Goal: Information Seeking & Learning: Learn about a topic

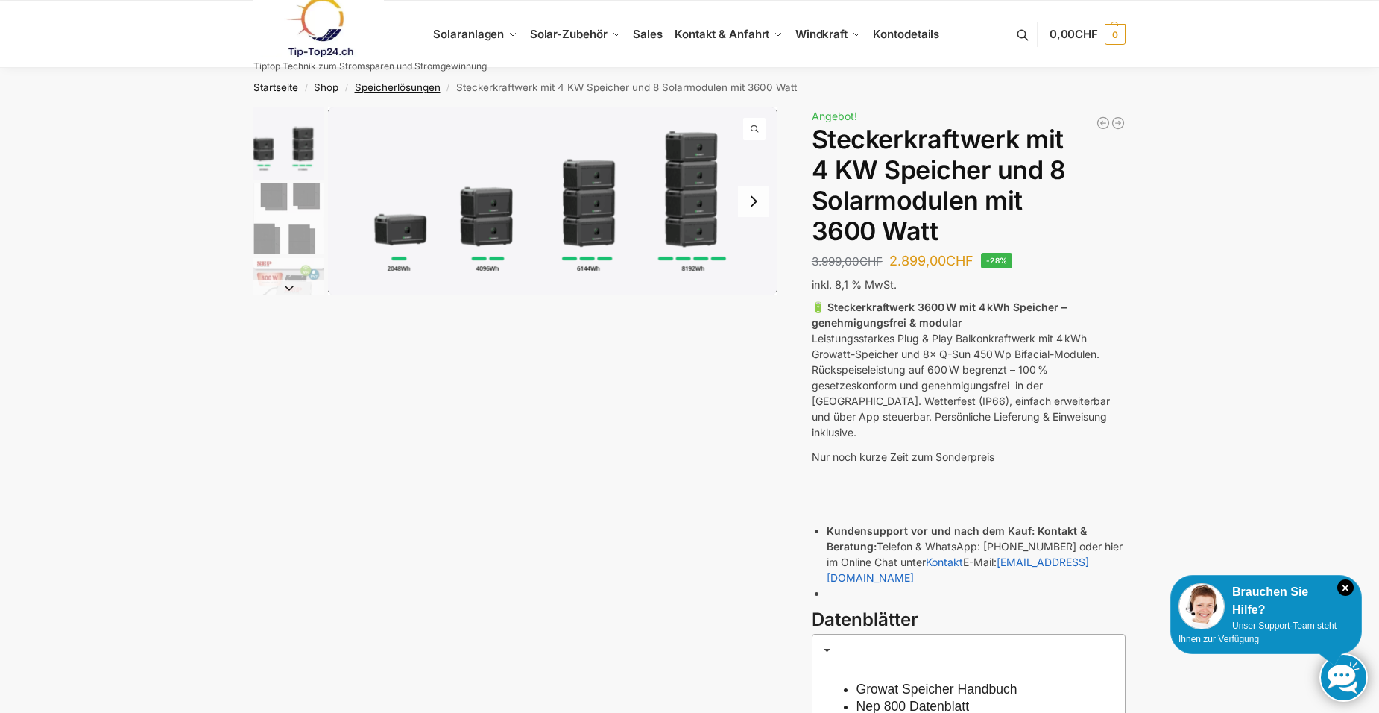
click at [429, 84] on link "Speicherlösungen" at bounding box center [398, 87] width 86 height 12
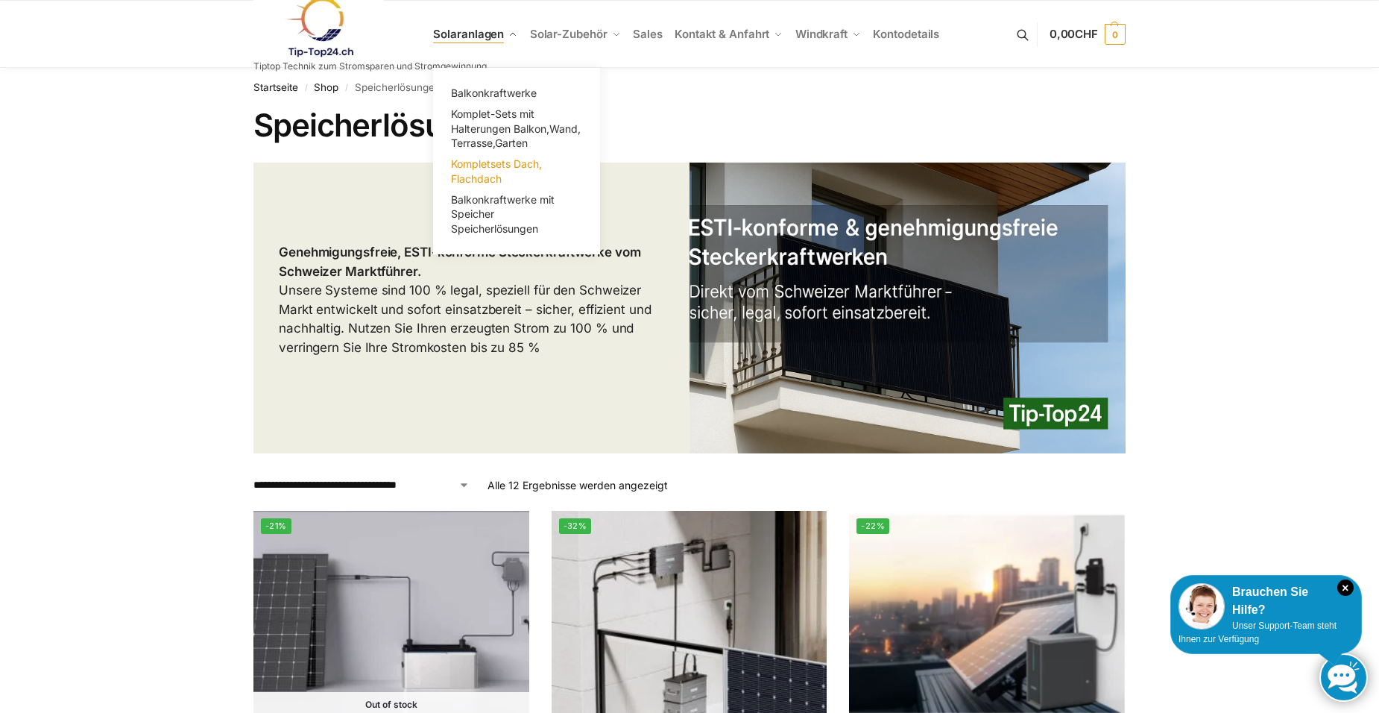
click at [488, 163] on span "Kompletsets Dach, Flachdach" at bounding box center [496, 171] width 91 height 28
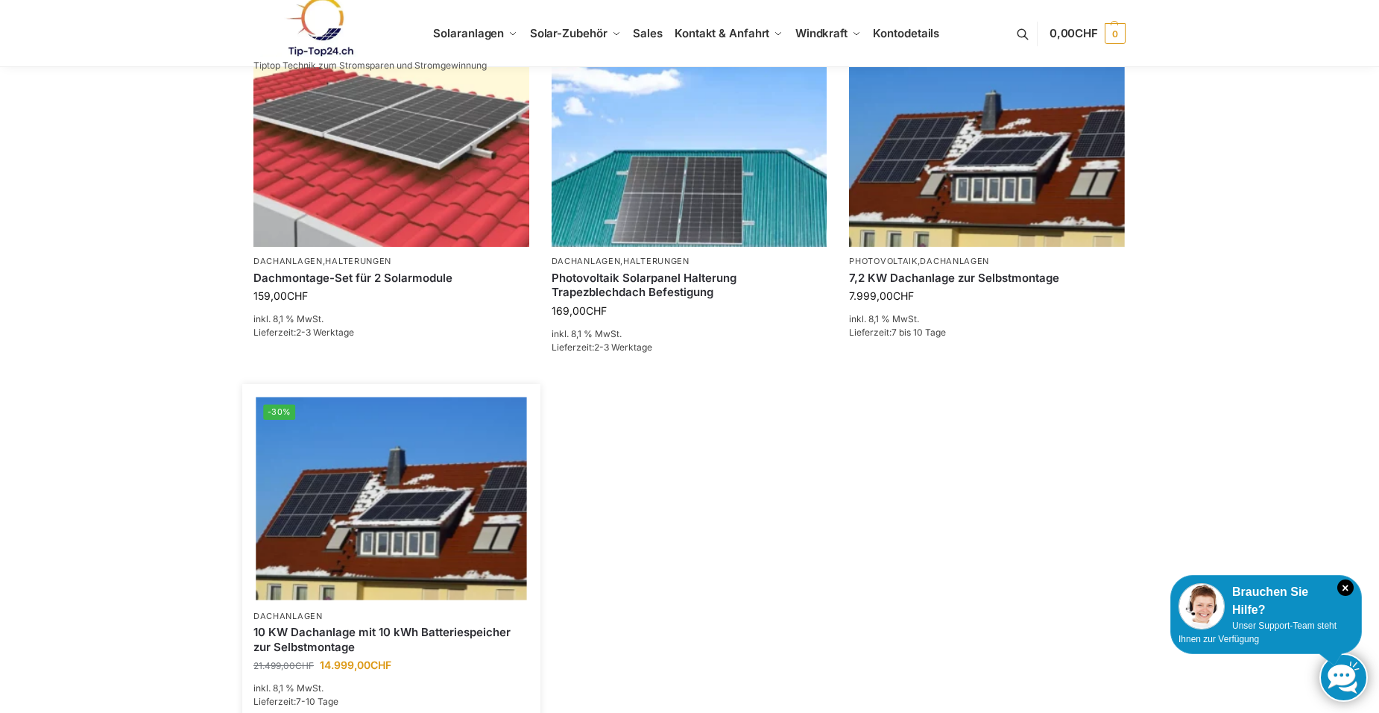
scroll to position [447, 0]
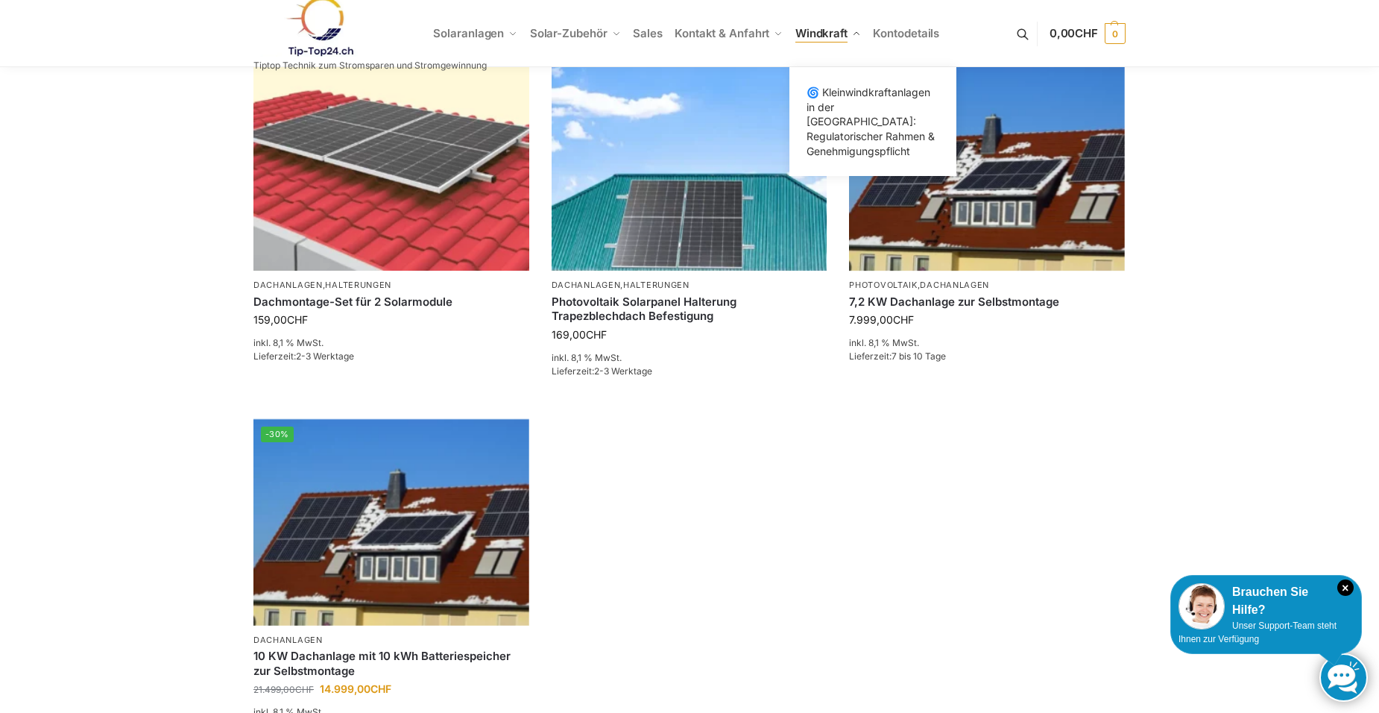
click at [837, 28] on span "Windkraft" at bounding box center [822, 33] width 52 height 14
